Goal: Information Seeking & Learning: Learn about a topic

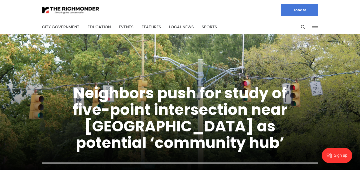
scroll to position [6, 0]
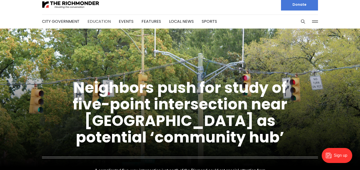
click at [99, 20] on link "Education" at bounding box center [99, 22] width 23 height 6
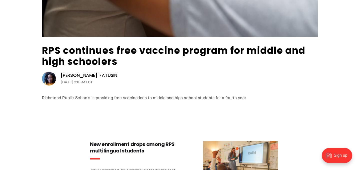
scroll to position [150, 0]
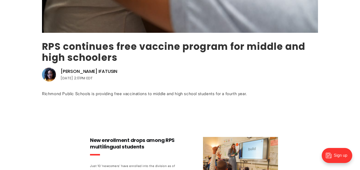
click at [168, 49] on link "RPS continues free vaccine program for middle and high schoolers" at bounding box center [173, 52] width 263 height 24
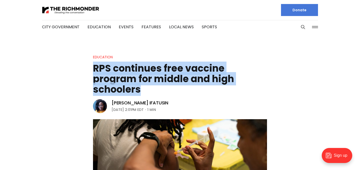
drag, startPoint x: 143, startPoint y: 91, endPoint x: 85, endPoint y: 72, distance: 61.7
click at [85, 72] on header "Education RPS continues free vaccine program for middle and high schoolers Vict…" at bounding box center [180, 147] width 360 height 186
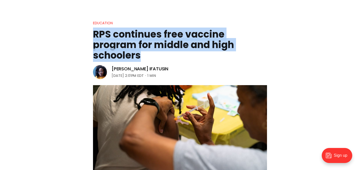
scroll to position [35, 0]
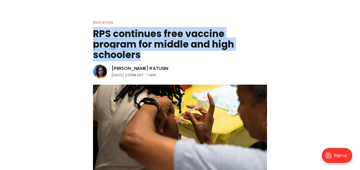
copy h1 "RPS continues free vaccine program for middle and high schoolers"
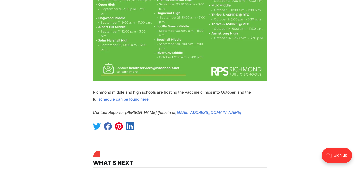
scroll to position [384, 0]
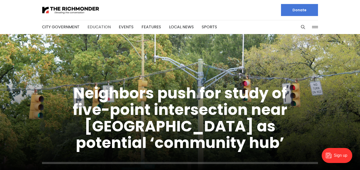
click at [102, 26] on link "Education" at bounding box center [99, 27] width 23 height 6
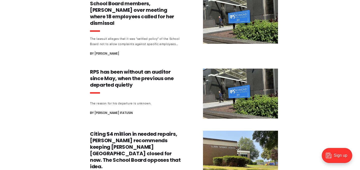
scroll to position [354, 0]
